Goal: Task Accomplishment & Management: Complete application form

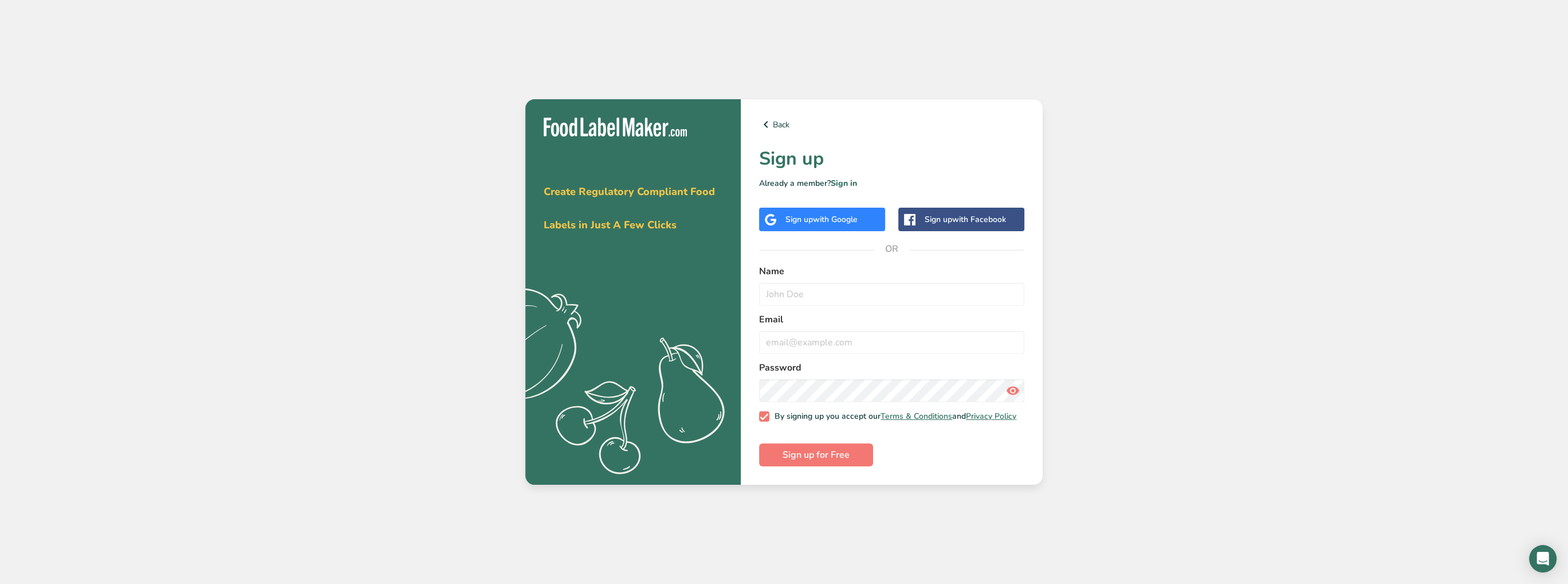
click at [844, 216] on span "with Google" at bounding box center [835, 219] width 45 height 11
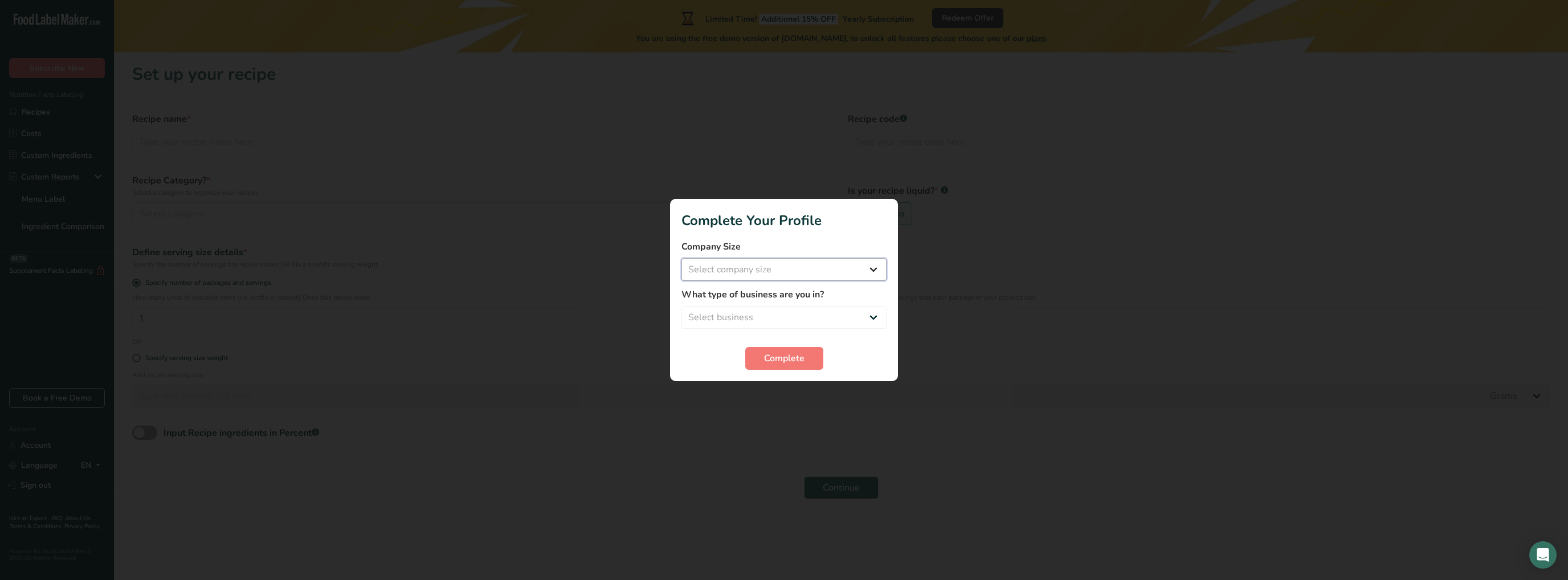
click at [795, 269] on select "Select company size Fewer than 10 Employees 10 to 50 Employees 51 to 500 Employ…" at bounding box center [784, 269] width 205 height 23
select select "1"
click at [681, 258] on select "Select company size Fewer than 10 Employees 10 to 50 Employees 51 to 500 Employ…" at bounding box center [784, 269] width 205 height 23
click at [772, 315] on select "Select business Packaged Food Manufacturer Restaurant & Cafe Bakery Meal Plans …" at bounding box center [784, 317] width 205 height 23
select select "2"
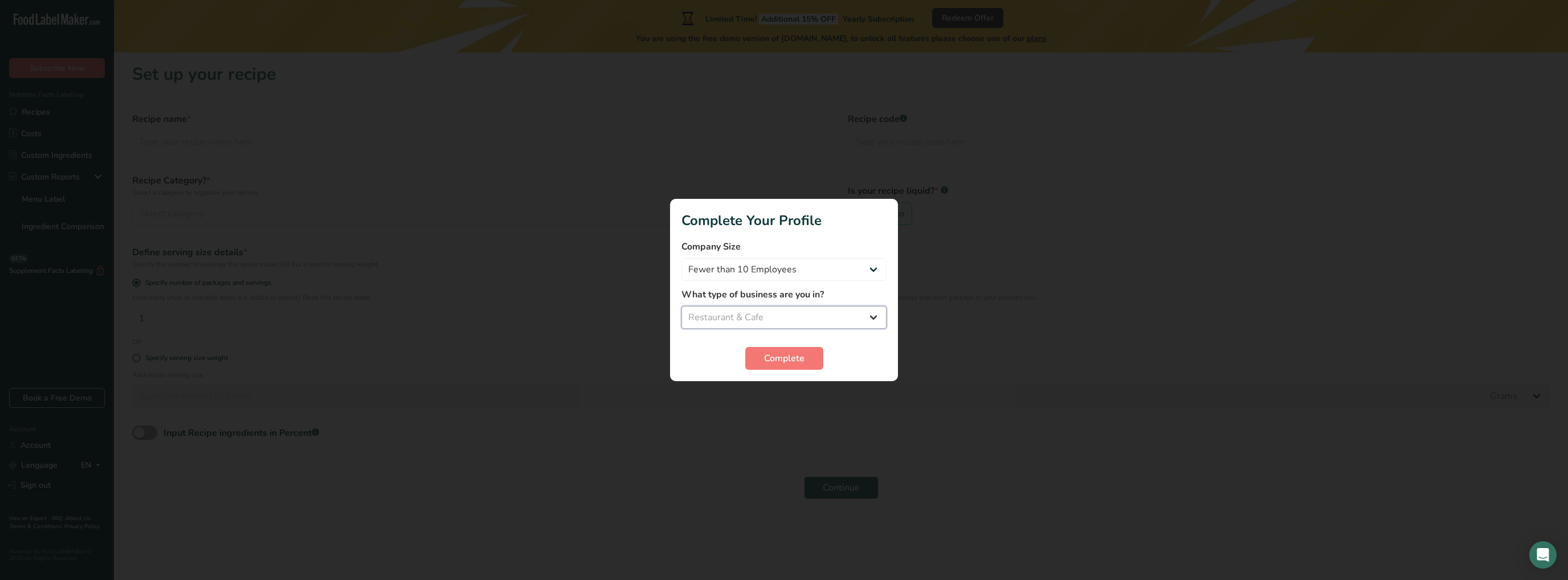
click at [681, 306] on select "Select business Packaged Food Manufacturer Restaurant & Cafe Bakery Meal Plans …" at bounding box center [784, 317] width 205 height 23
click at [793, 357] on span "Complete" at bounding box center [784, 358] width 40 height 14
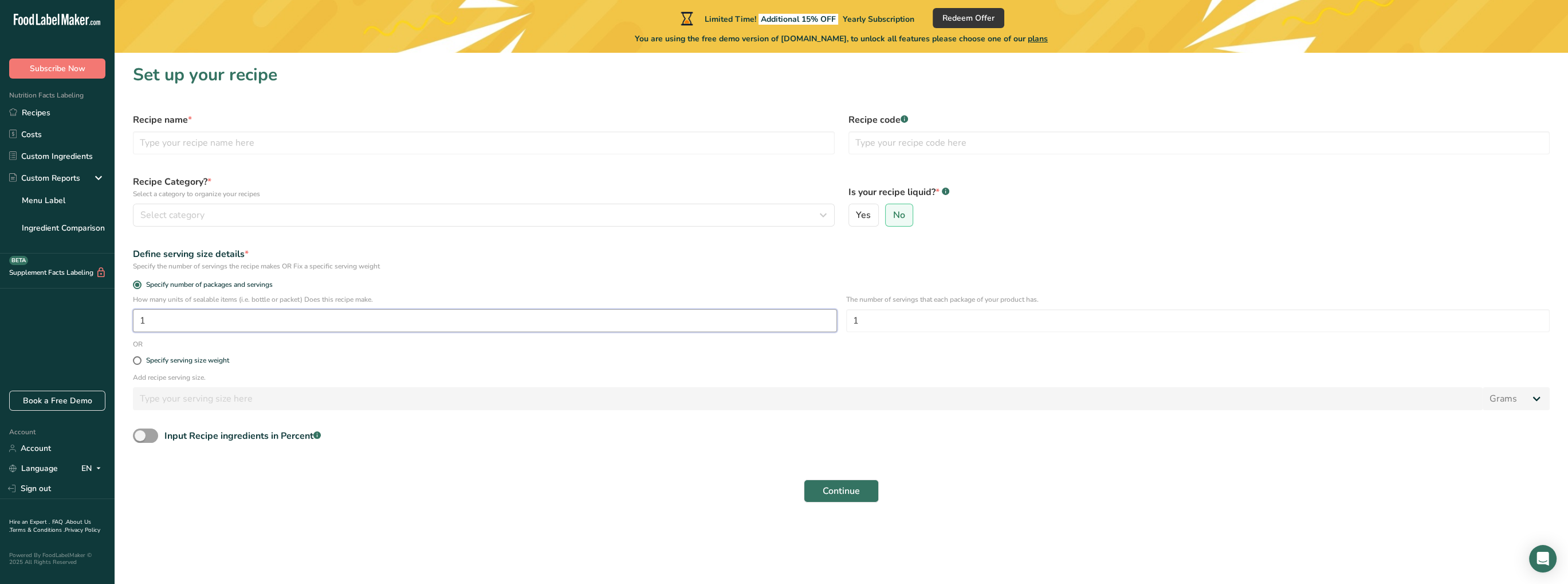
click at [193, 314] on input "1" at bounding box center [484, 320] width 704 height 23
click at [172, 327] on input "1" at bounding box center [484, 320] width 704 height 23
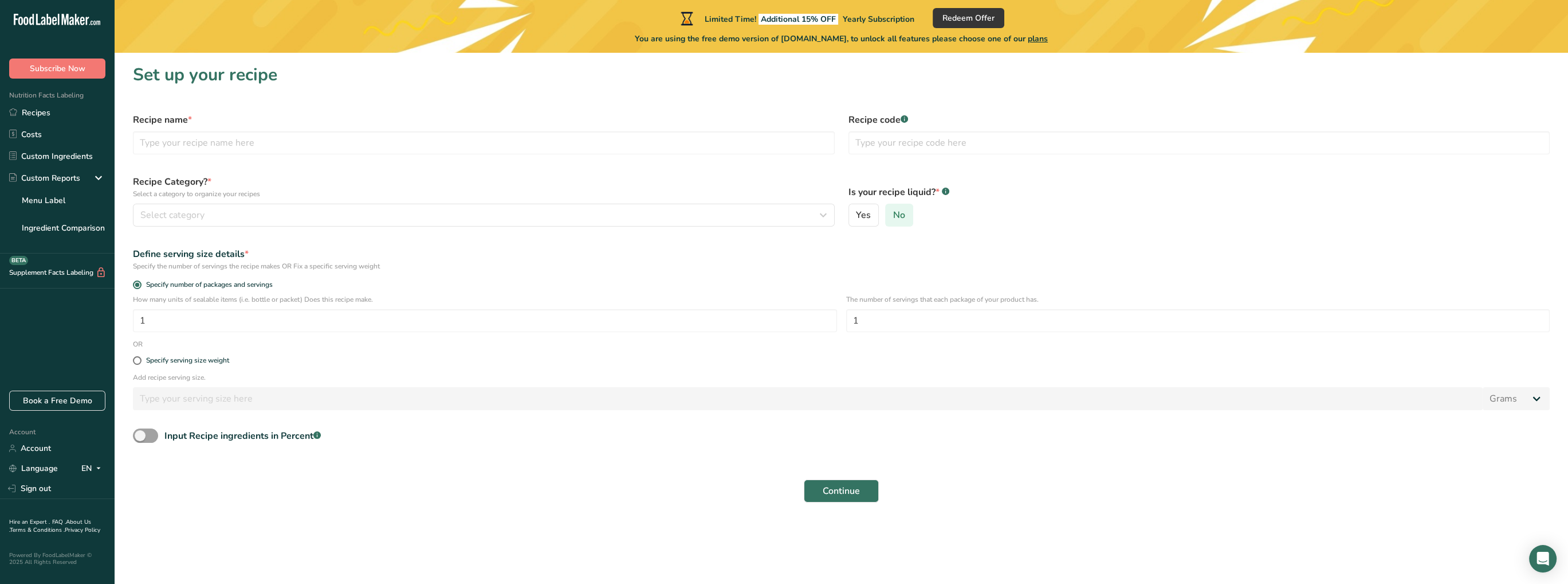
click at [906, 207] on label "No" at bounding box center [899, 215] width 28 height 23
click at [893, 212] on input "No" at bounding box center [890, 216] width 8 height 8
click at [325, 210] on div "Select category" at bounding box center [480, 215] width 680 height 14
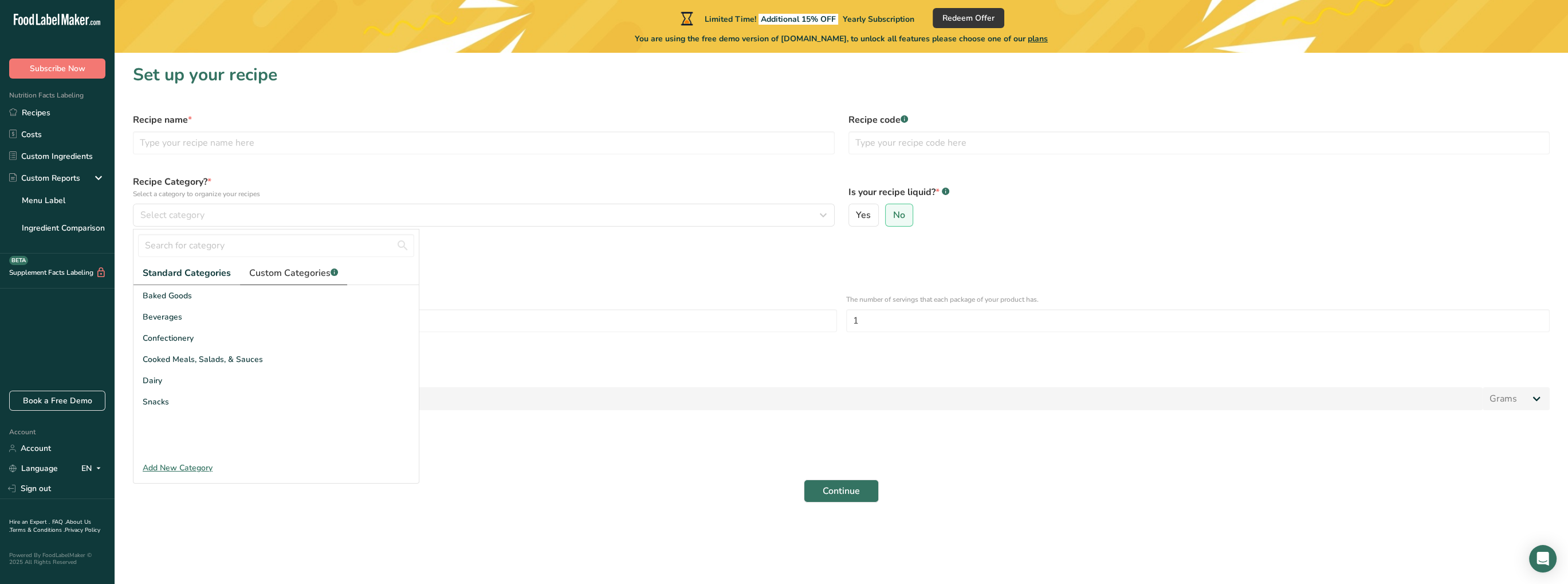
click at [307, 274] on span "Custom Categories .a-a{fill:#347362;}.b-a{fill:#fff;}" at bounding box center [294, 273] width 89 height 14
click at [212, 248] on input "text" at bounding box center [276, 245] width 276 height 23
type input "dump"
click at [164, 267] on span "Standard Categories" at bounding box center [186, 273] width 87 height 14
click at [205, 253] on input "dump" at bounding box center [276, 245] width 276 height 23
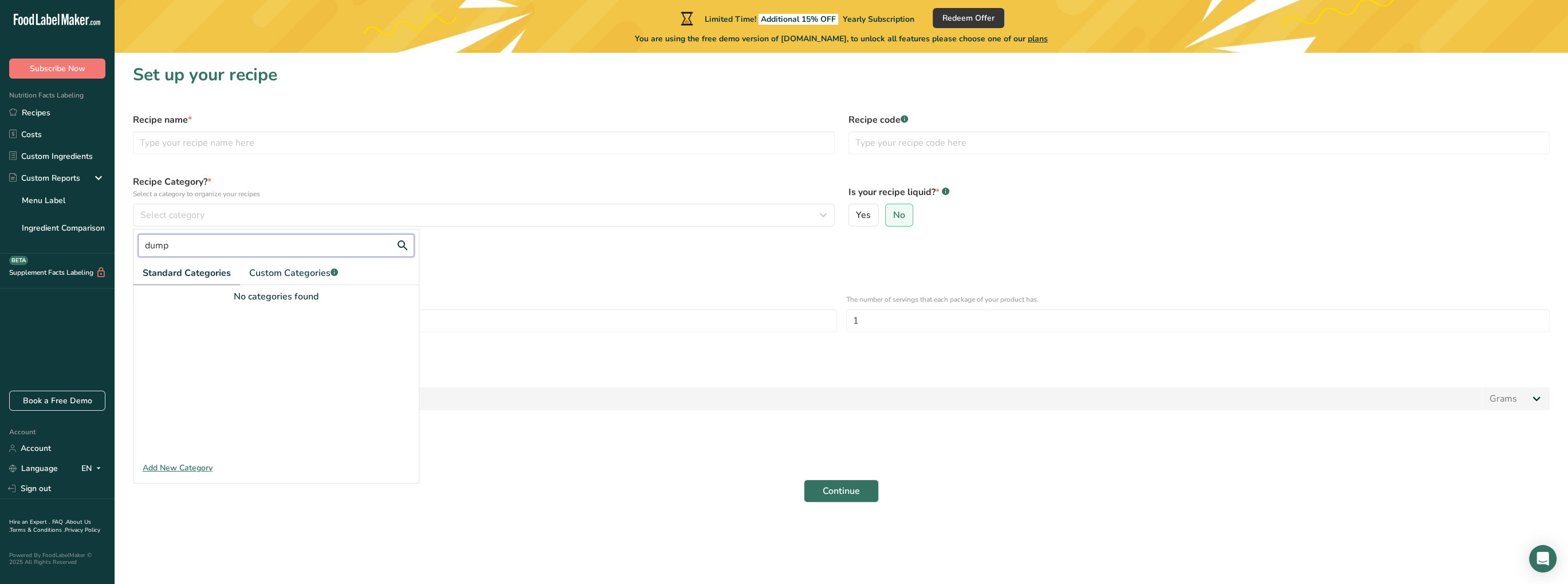
click at [205, 253] on input "dump" at bounding box center [276, 245] width 276 height 23
click at [234, 358] on span "Cooked Meals, Salads, & Sauces" at bounding box center [203, 359] width 121 height 12
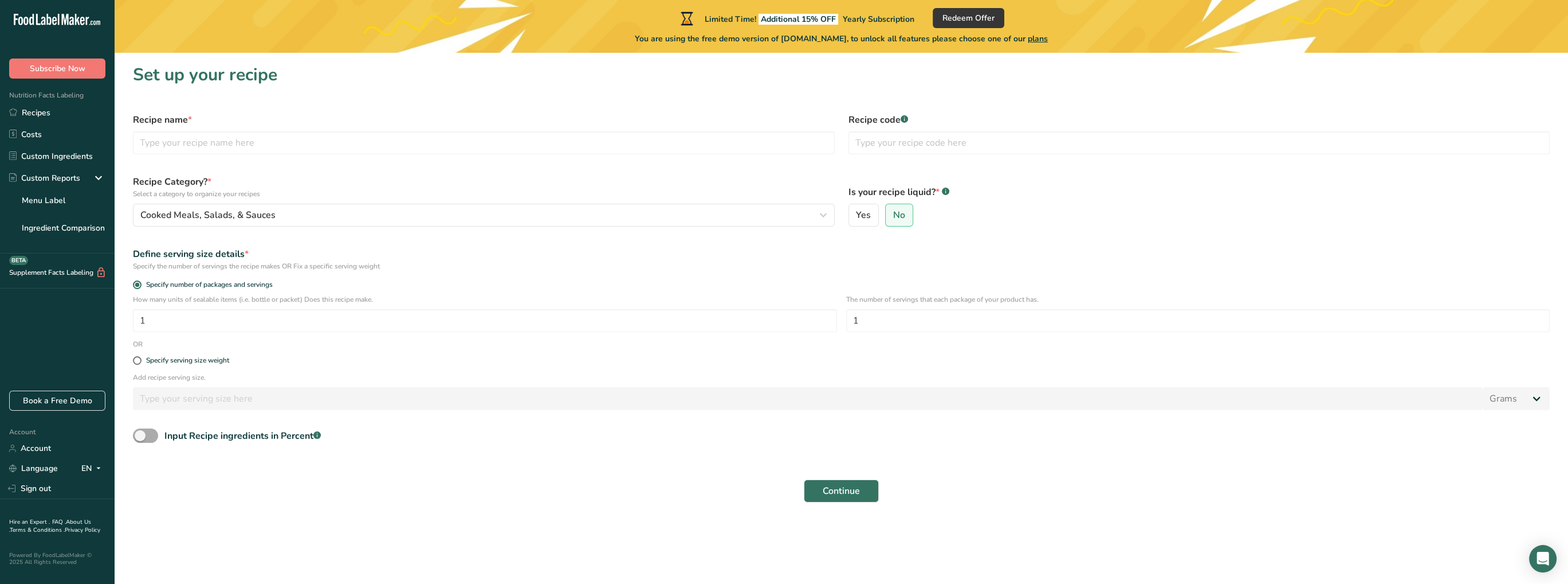
click at [149, 437] on span at bounding box center [145, 435] width 25 height 15
click at [140, 437] on input "Input Recipe ingredients in Percent .a-a{fill:#347362;}.b-a{fill:#fff;}" at bounding box center [136, 435] width 8 height 8
click at [201, 485] on input "number" at bounding box center [808, 484] width 1351 height 23
click at [153, 437] on span at bounding box center [145, 435] width 25 height 15
click at [140, 437] on input "Input Recipe ingredients in Percent .a-a{fill:#347362;}.b-a{fill:#fff;}" at bounding box center [136, 435] width 8 height 8
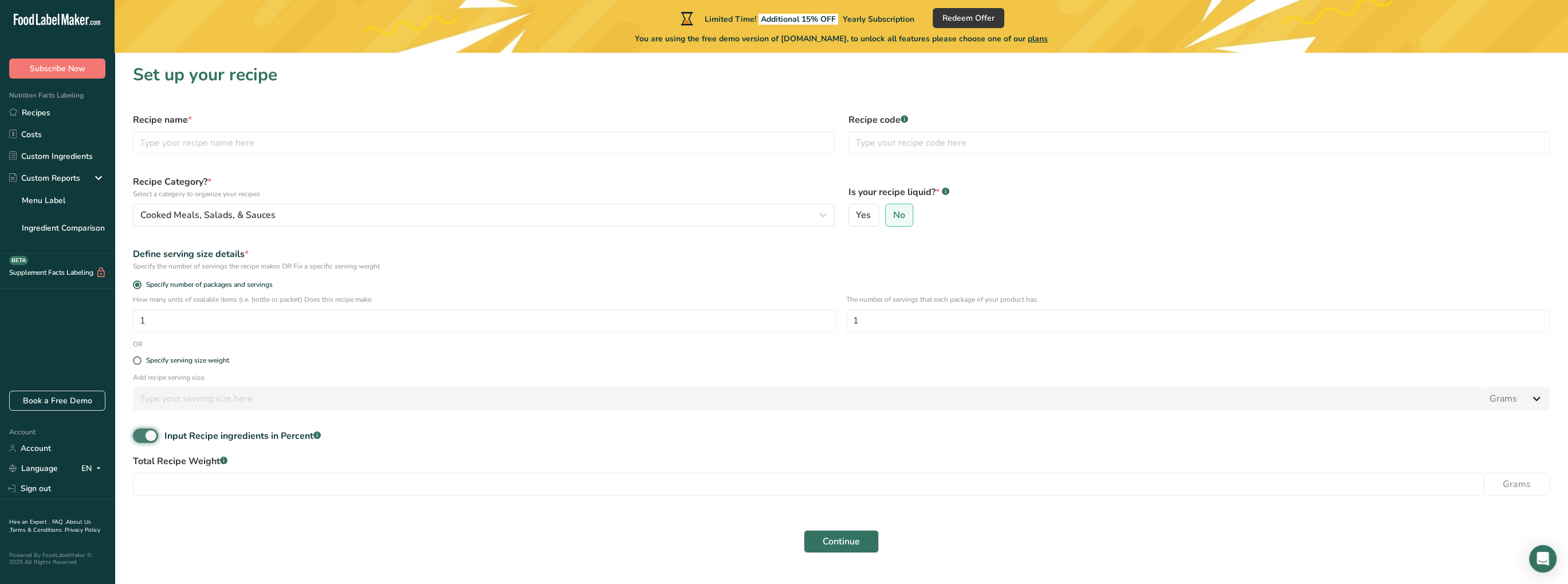
checkbox input "false"
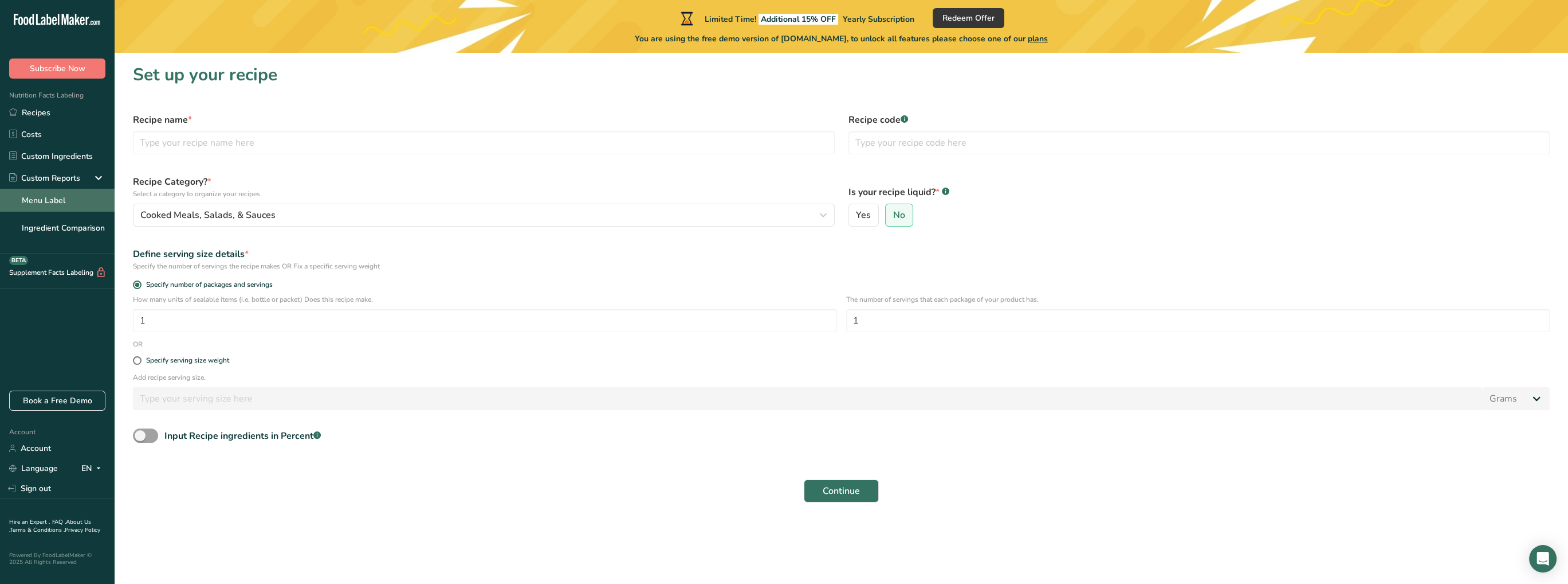
click at [77, 205] on link "Menu Label" at bounding box center [57, 200] width 114 height 23
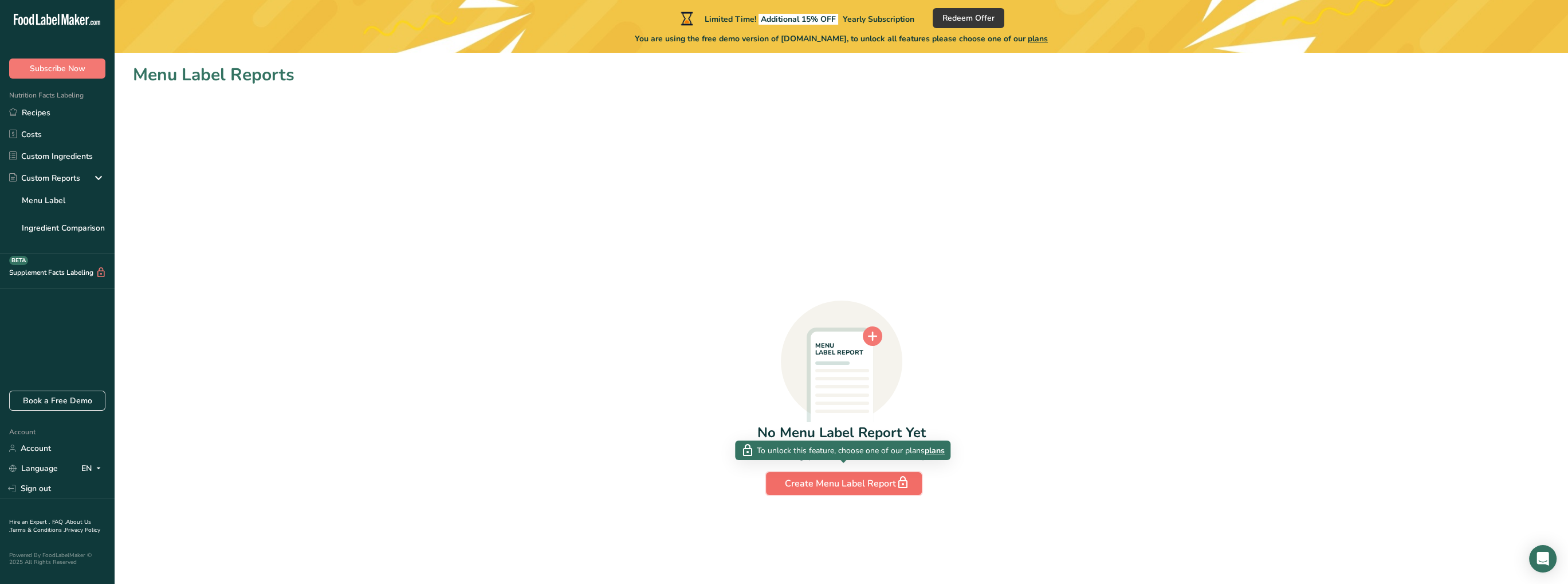
click at [808, 484] on div "Create Menu Label Report" at bounding box center [844, 483] width 118 height 16
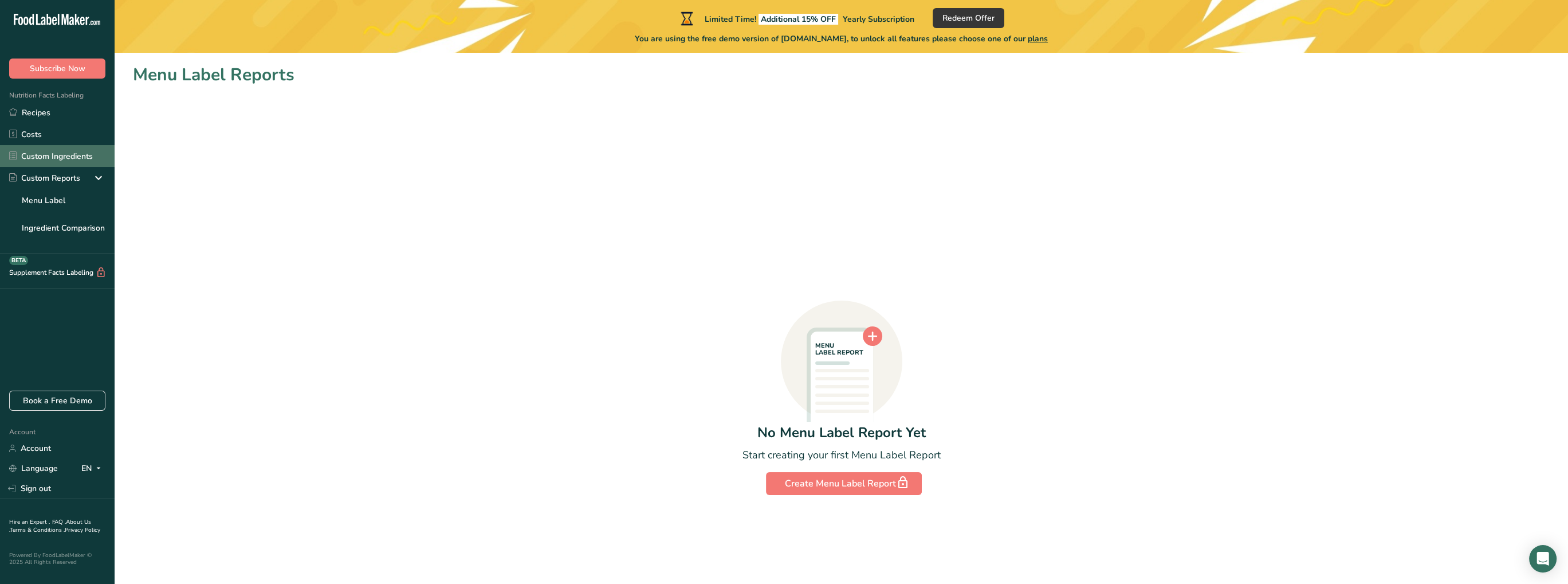
click at [66, 154] on link "Custom Ingredients" at bounding box center [57, 156] width 114 height 21
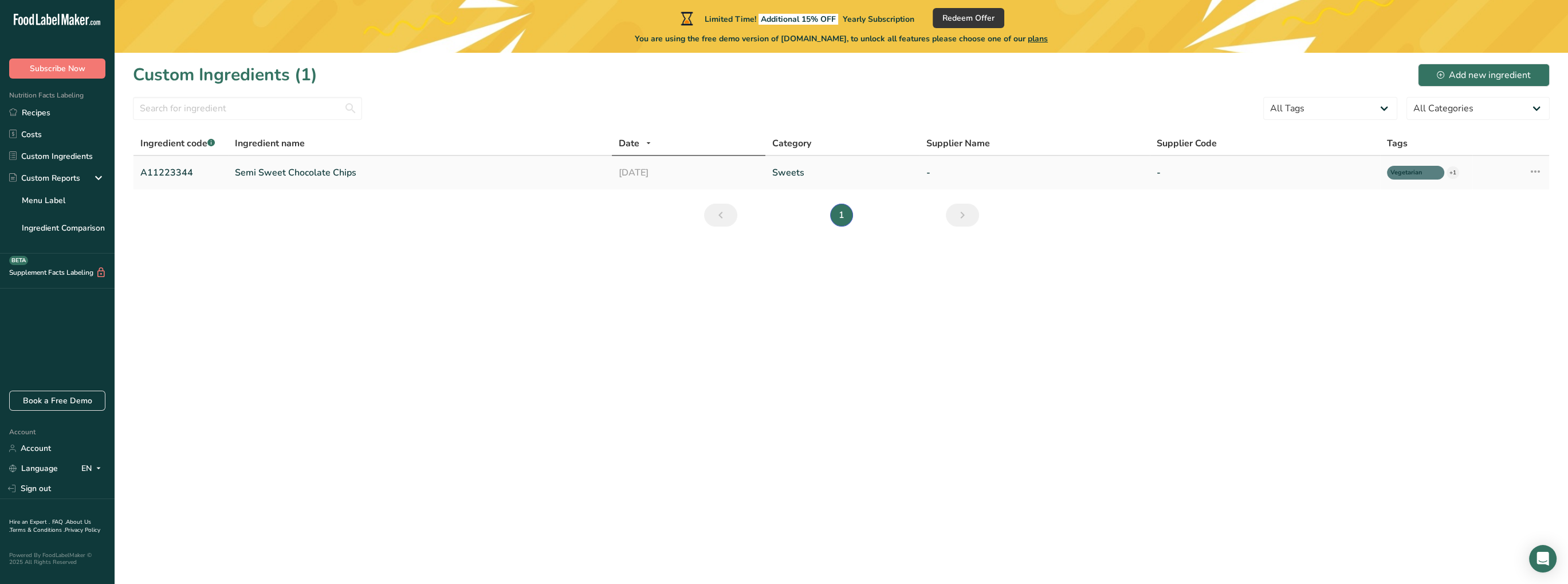
click at [694, 159] on td "19-08-2025" at bounding box center [688, 173] width 153 height 33
click at [692, 168] on link "19-08-2025" at bounding box center [688, 173] width 140 height 14
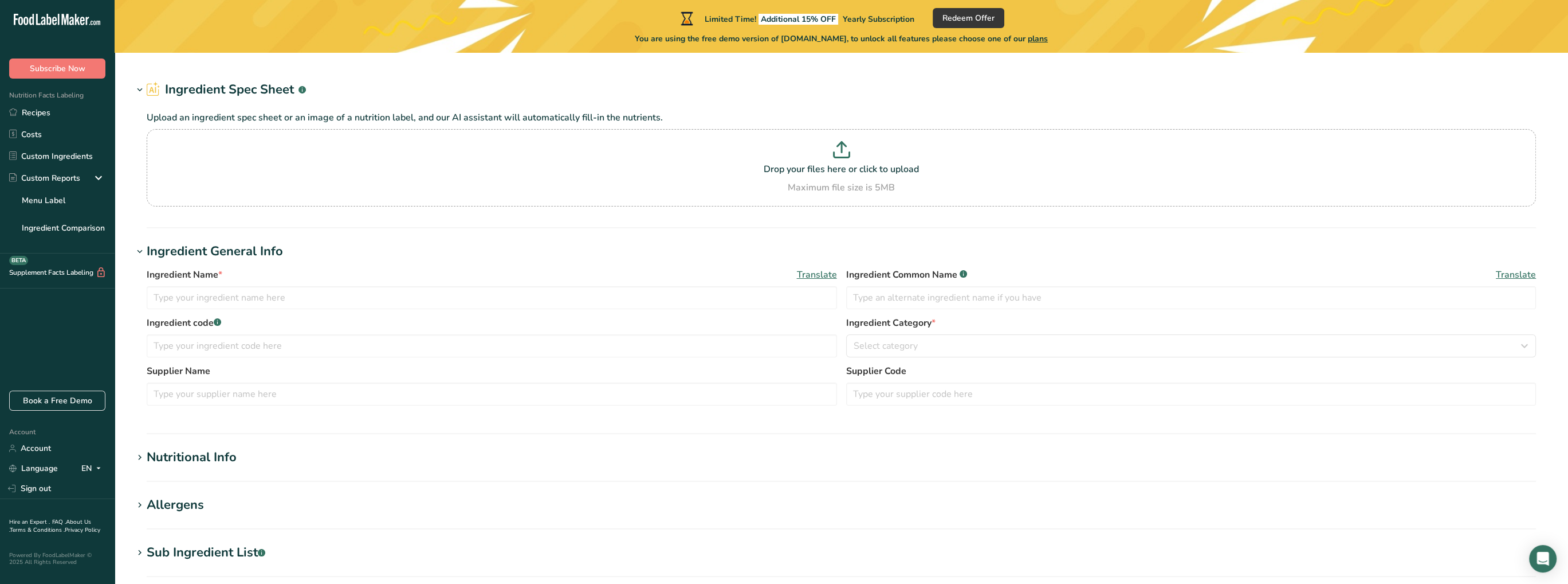
type input "Semi Sweet Chocolate Chips"
type input "Choco Chips"
type input "A11223344"
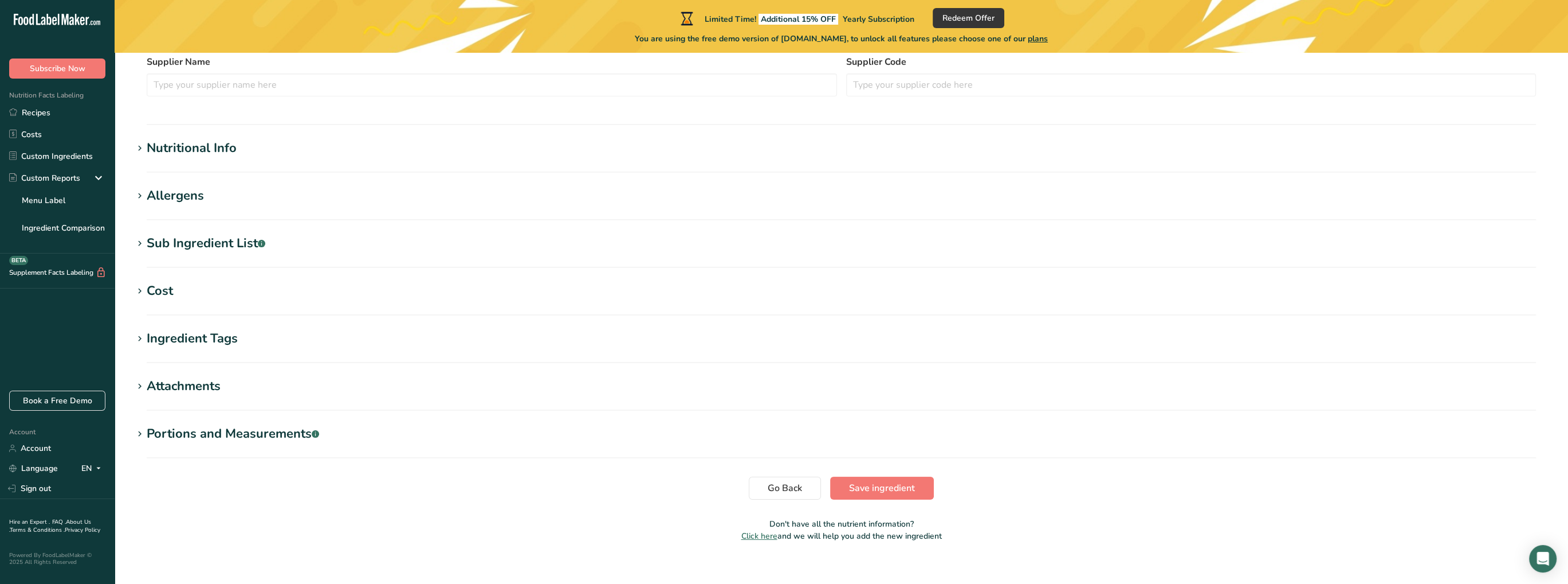
scroll to position [348, 0]
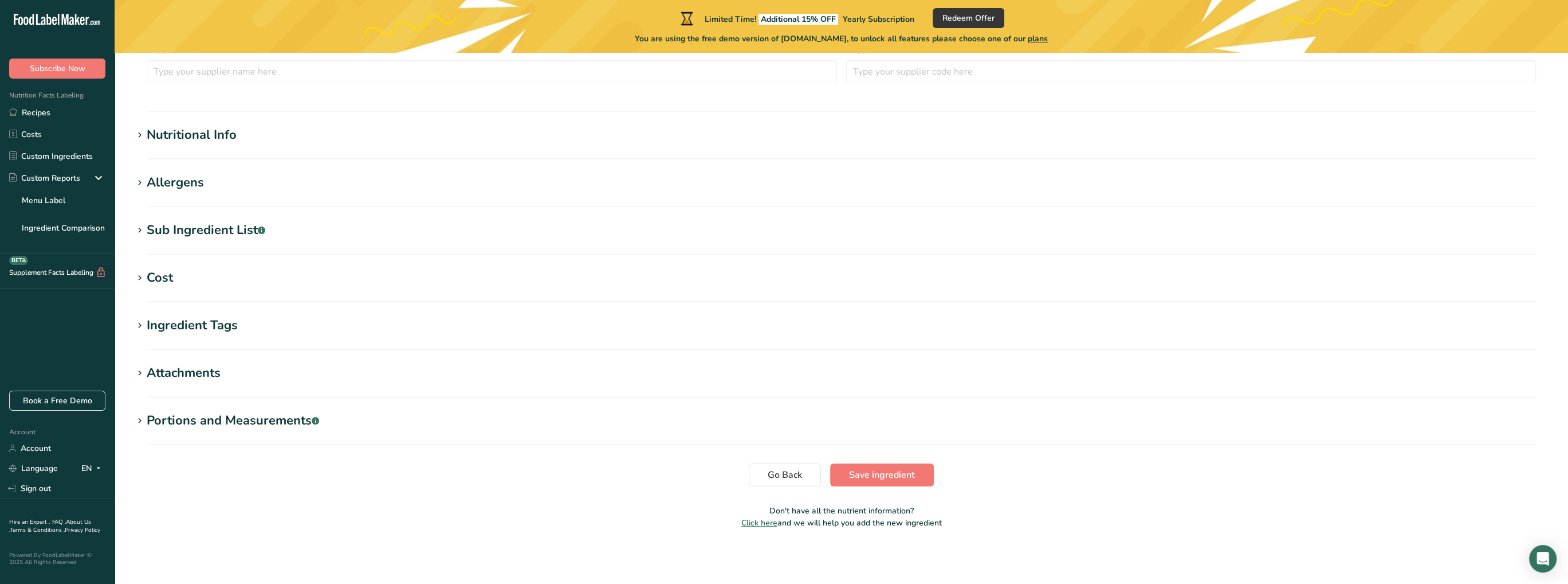
click at [200, 137] on div "Nutritional Info" at bounding box center [191, 135] width 90 height 19
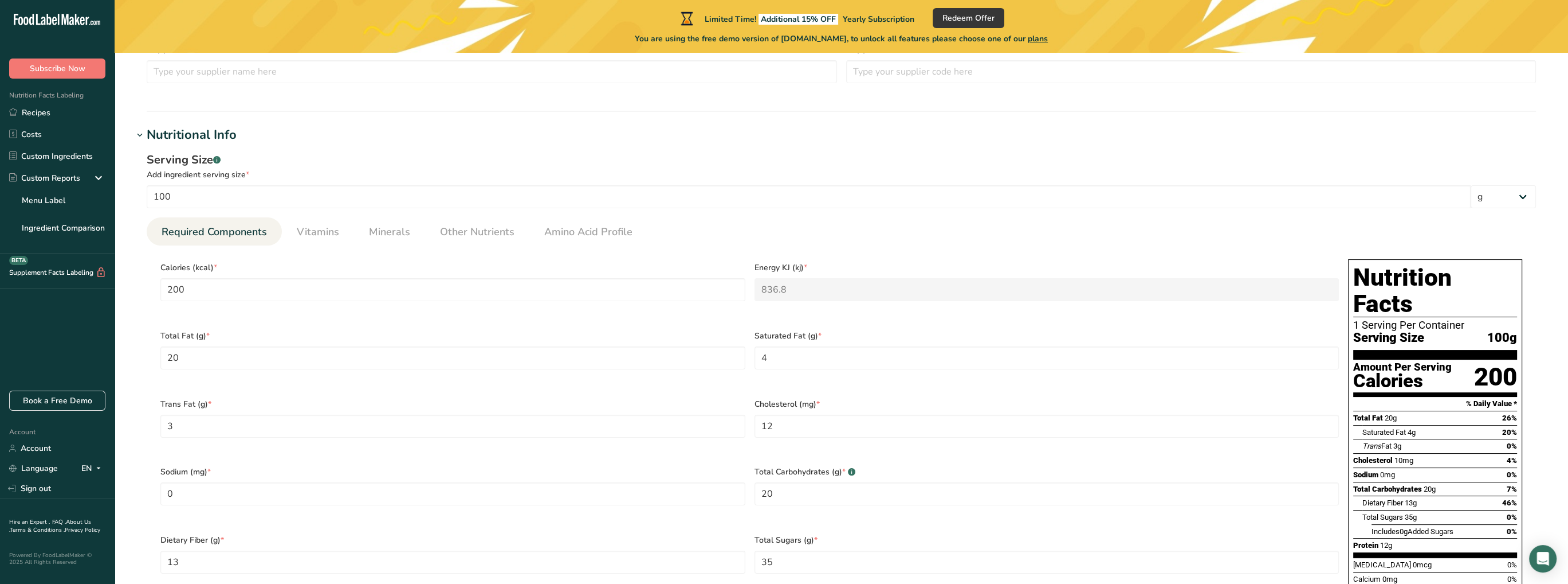
click at [200, 137] on div "Nutritional Info" at bounding box center [191, 135] width 90 height 19
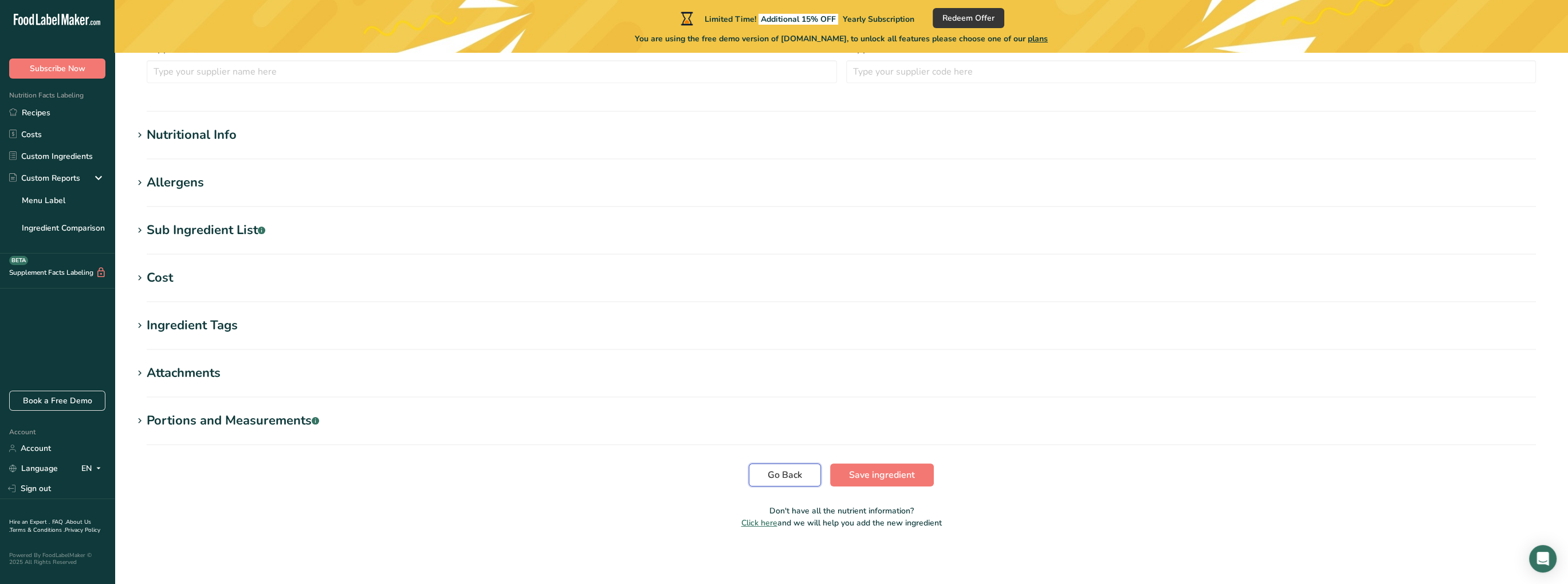
click at [772, 478] on span "Go Back" at bounding box center [785, 475] width 34 height 14
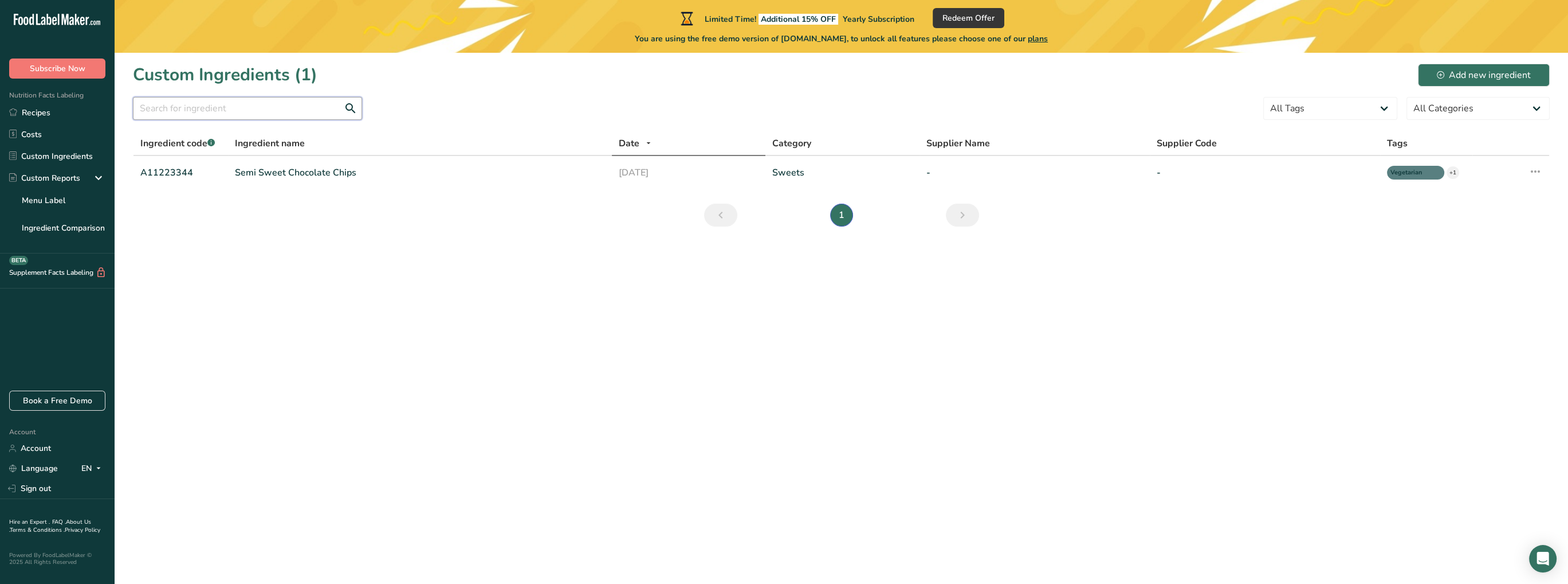
click at [181, 106] on input "text" at bounding box center [247, 108] width 229 height 23
click at [1478, 78] on div "Add new ingredient" at bounding box center [1483, 75] width 94 height 14
